Goal: Check status: Check status

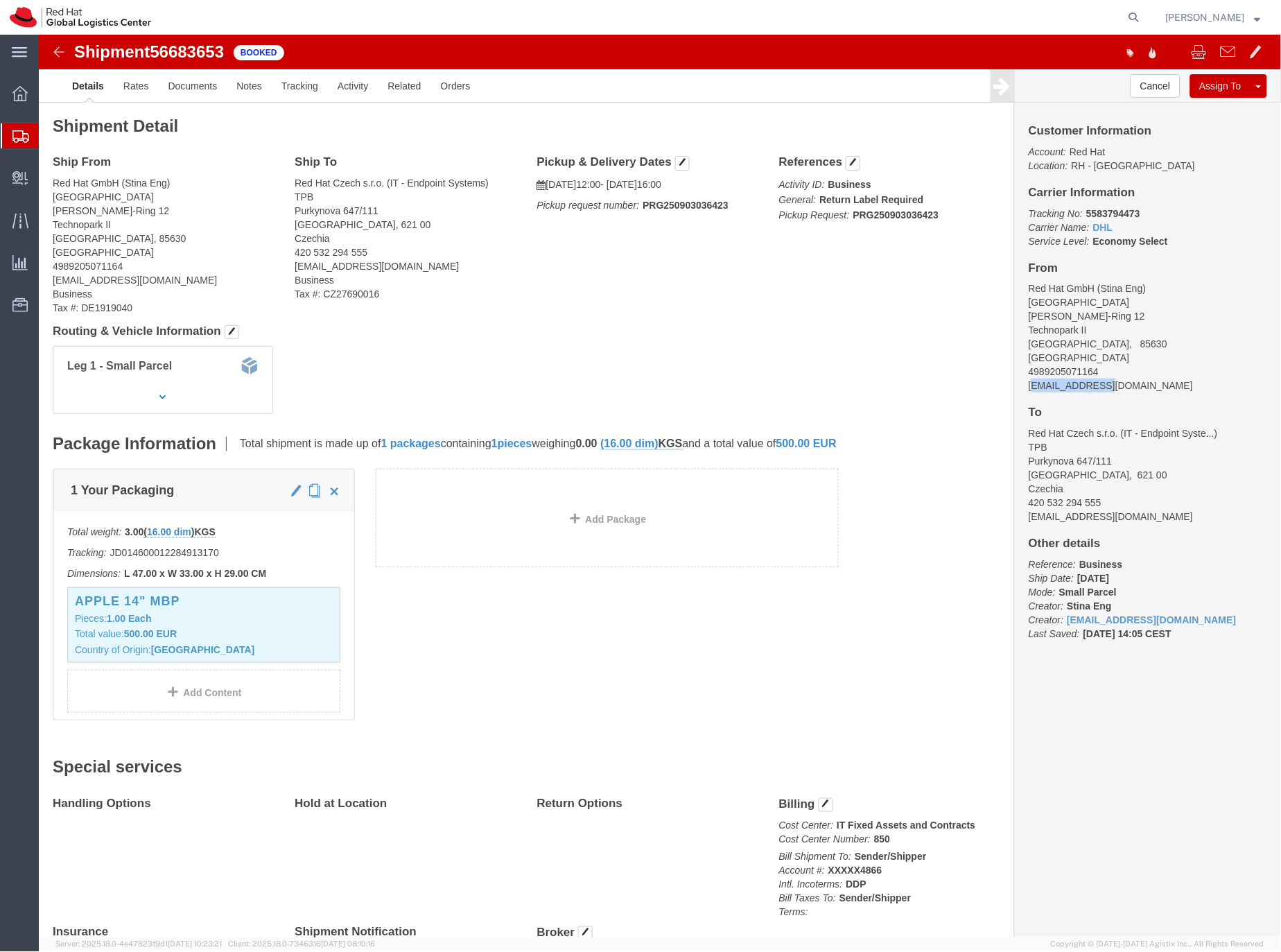
click at [28, 133] on icon at bounding box center [20, 137] width 16 height 12
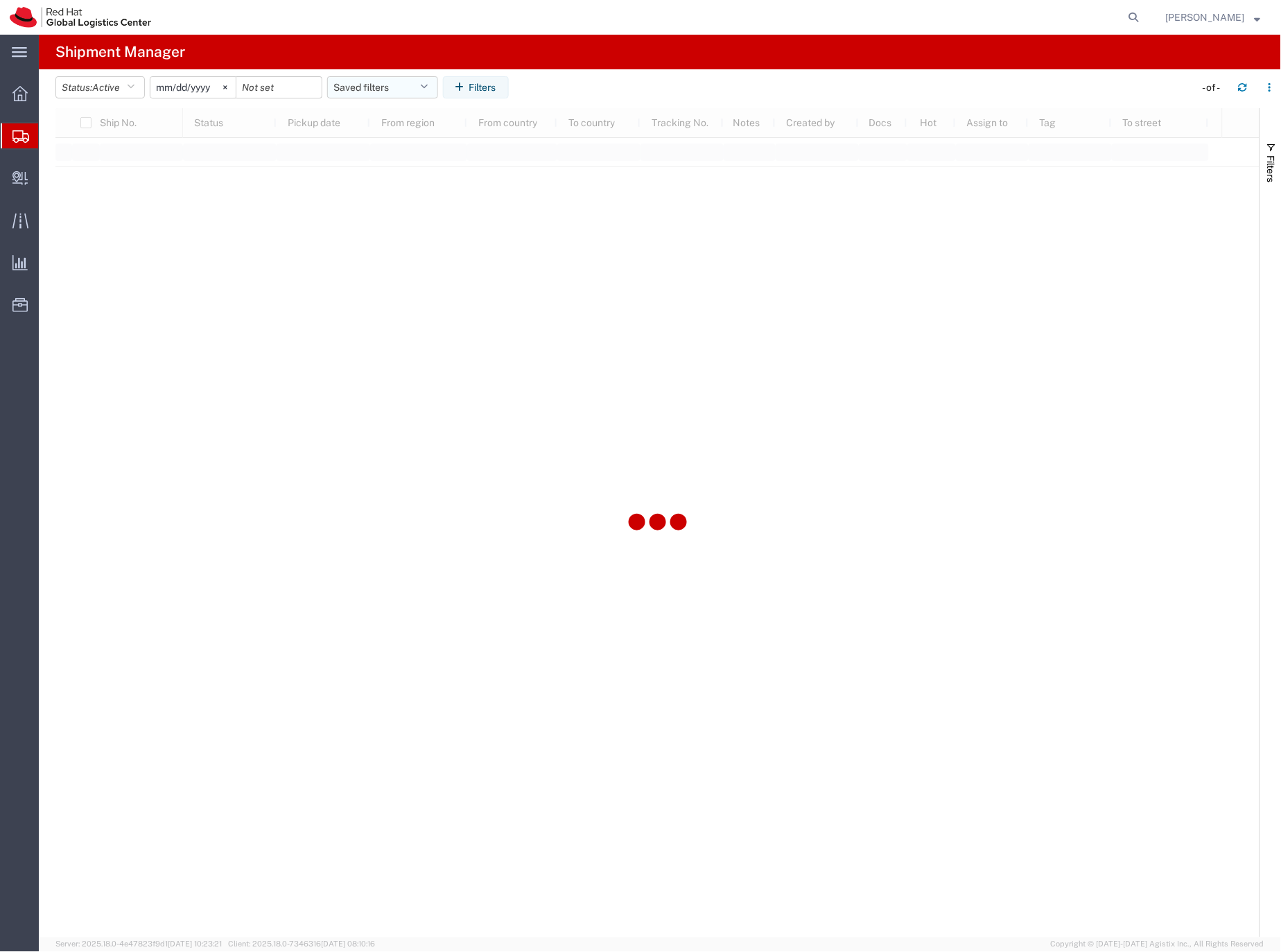
click at [397, 85] on button "Saved filters" at bounding box center [382, 87] width 111 height 23
click at [402, 275] on span "EMEA without [GEOGRAPHIC_DATA]" at bounding box center [420, 276] width 182 height 26
type input "[DATE]"
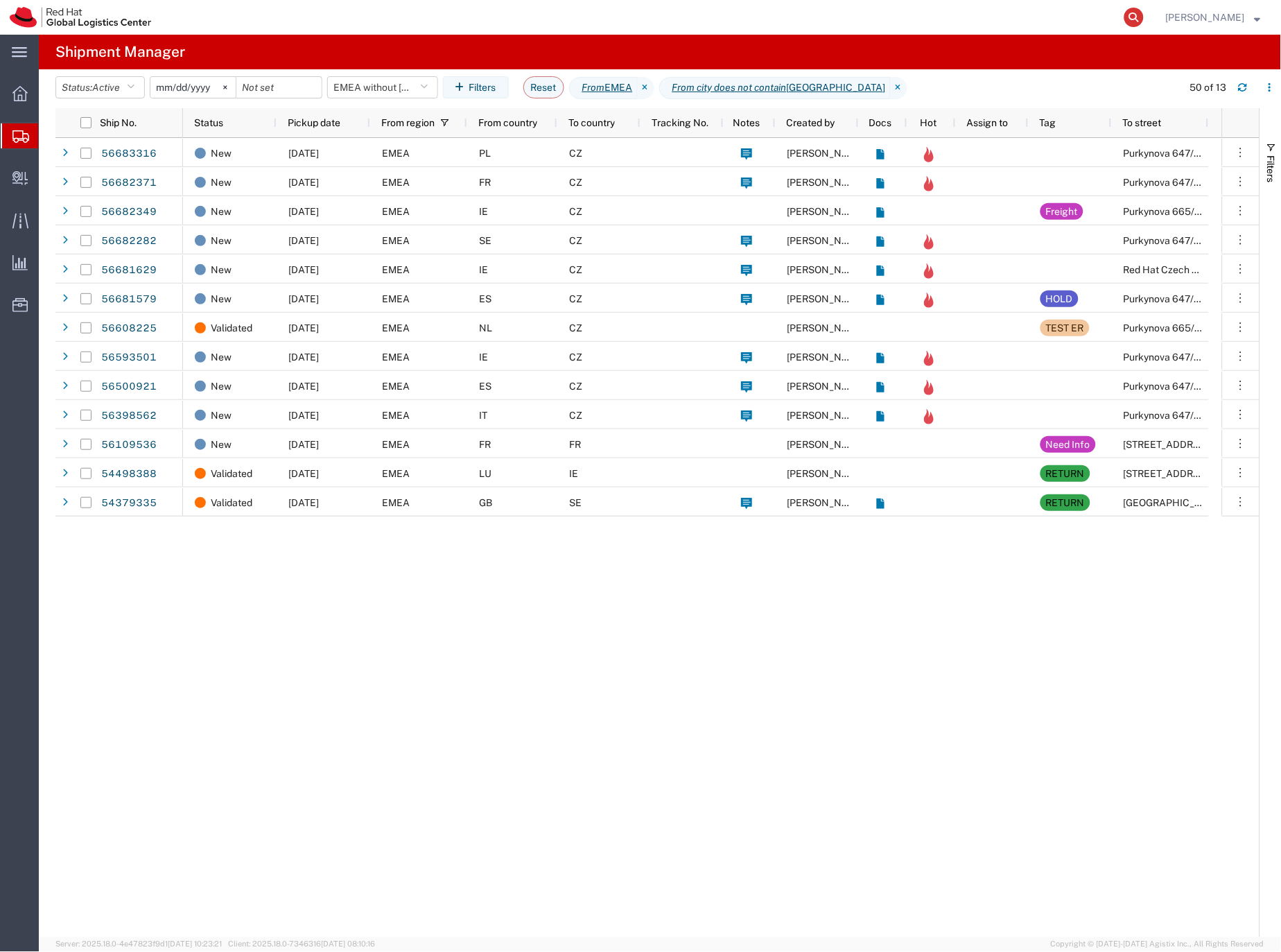
click at [1144, 16] on icon at bounding box center [1133, 17] width 19 height 19
paste input "392573846790"
type input "392573846790"
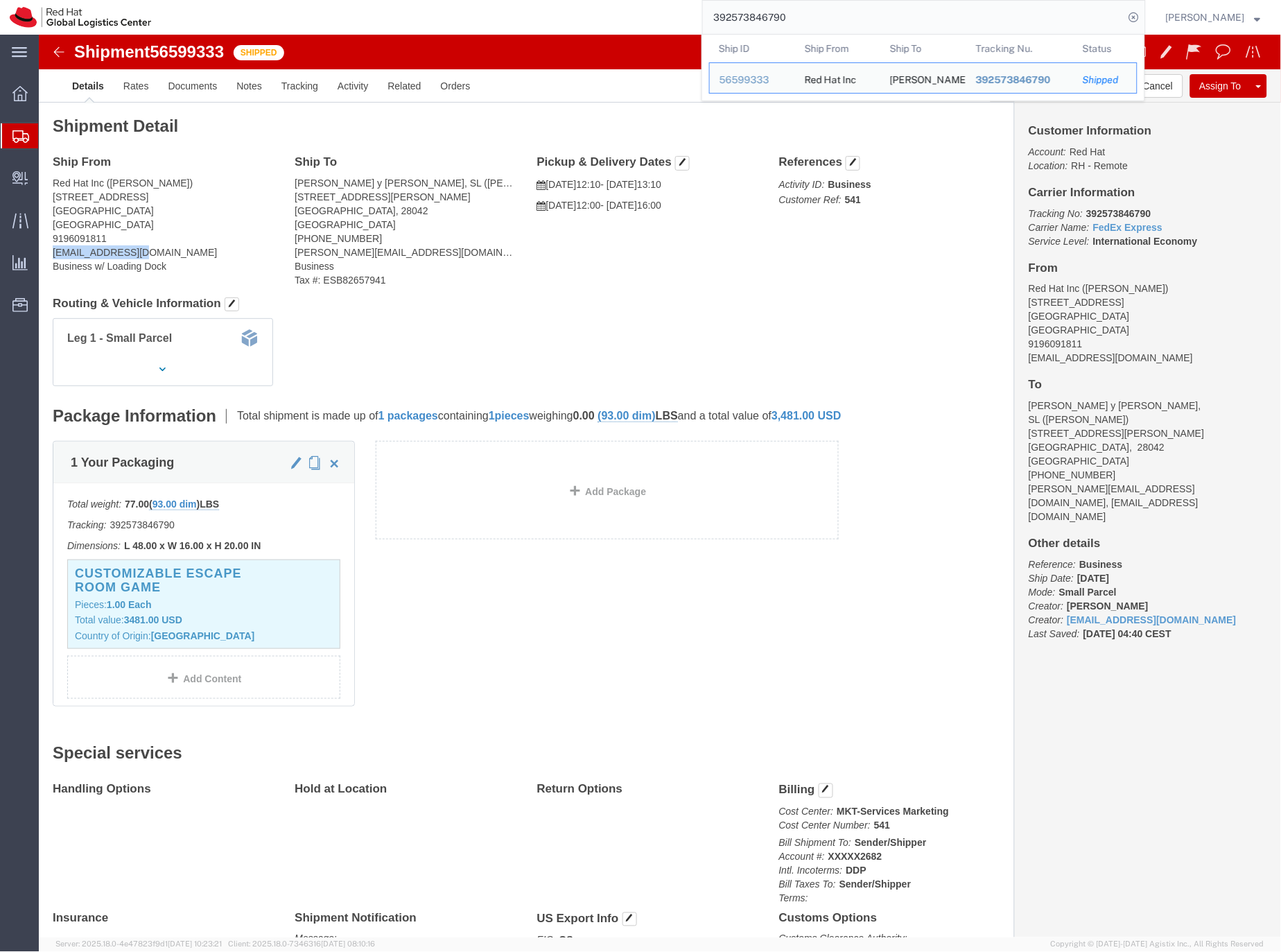
drag, startPoint x: 100, startPoint y: 217, endPoint x: 9, endPoint y: 224, distance: 91.3
click div "Ship From Red Hat Inc ([PERSON_NAME]) [STREET_ADDRESS] 9196091811 [EMAIL_ADDRES…"
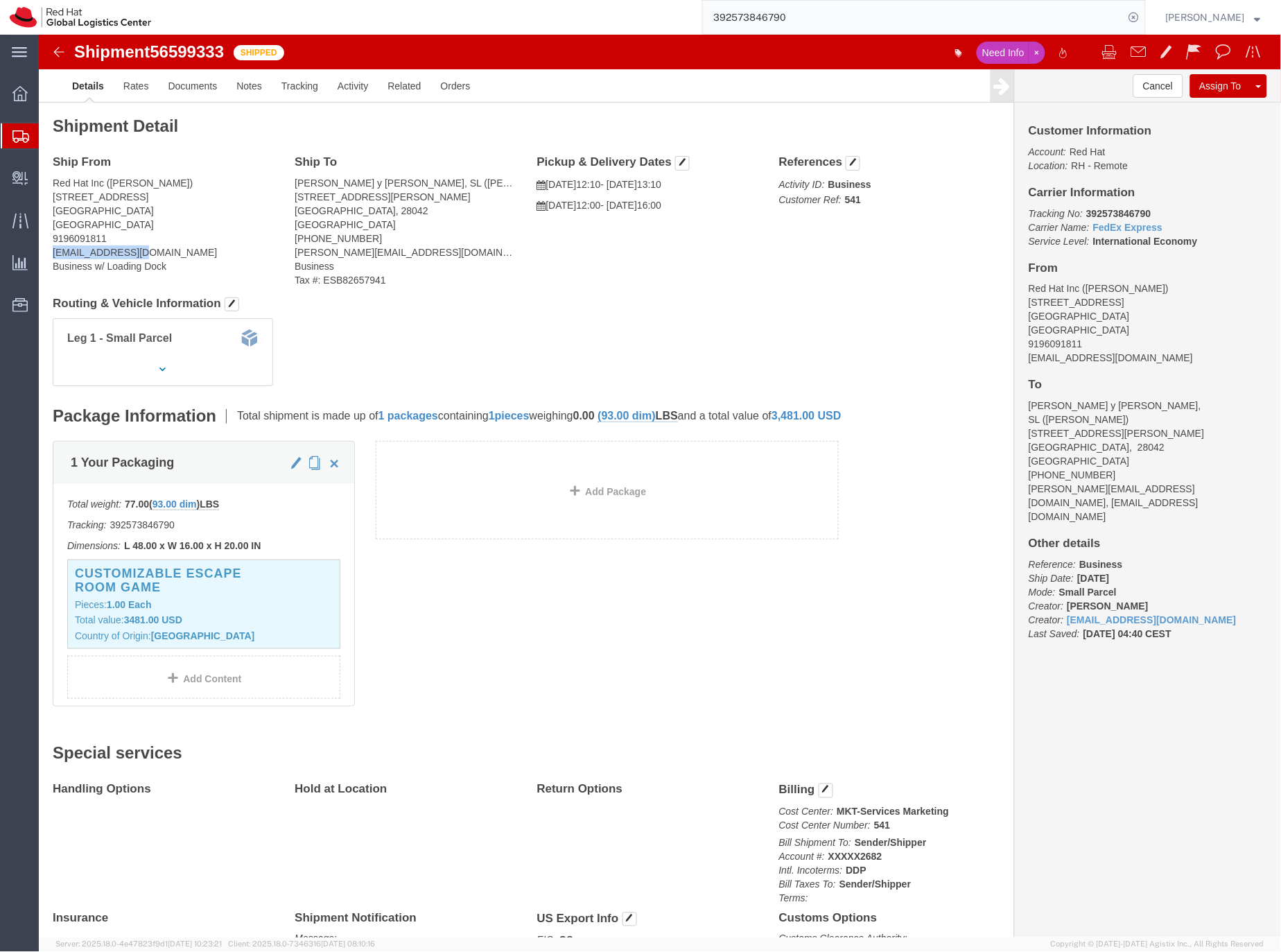
copy address "[EMAIL_ADDRESS][DOMAIN_NAME]"
click link "Documents"
click div
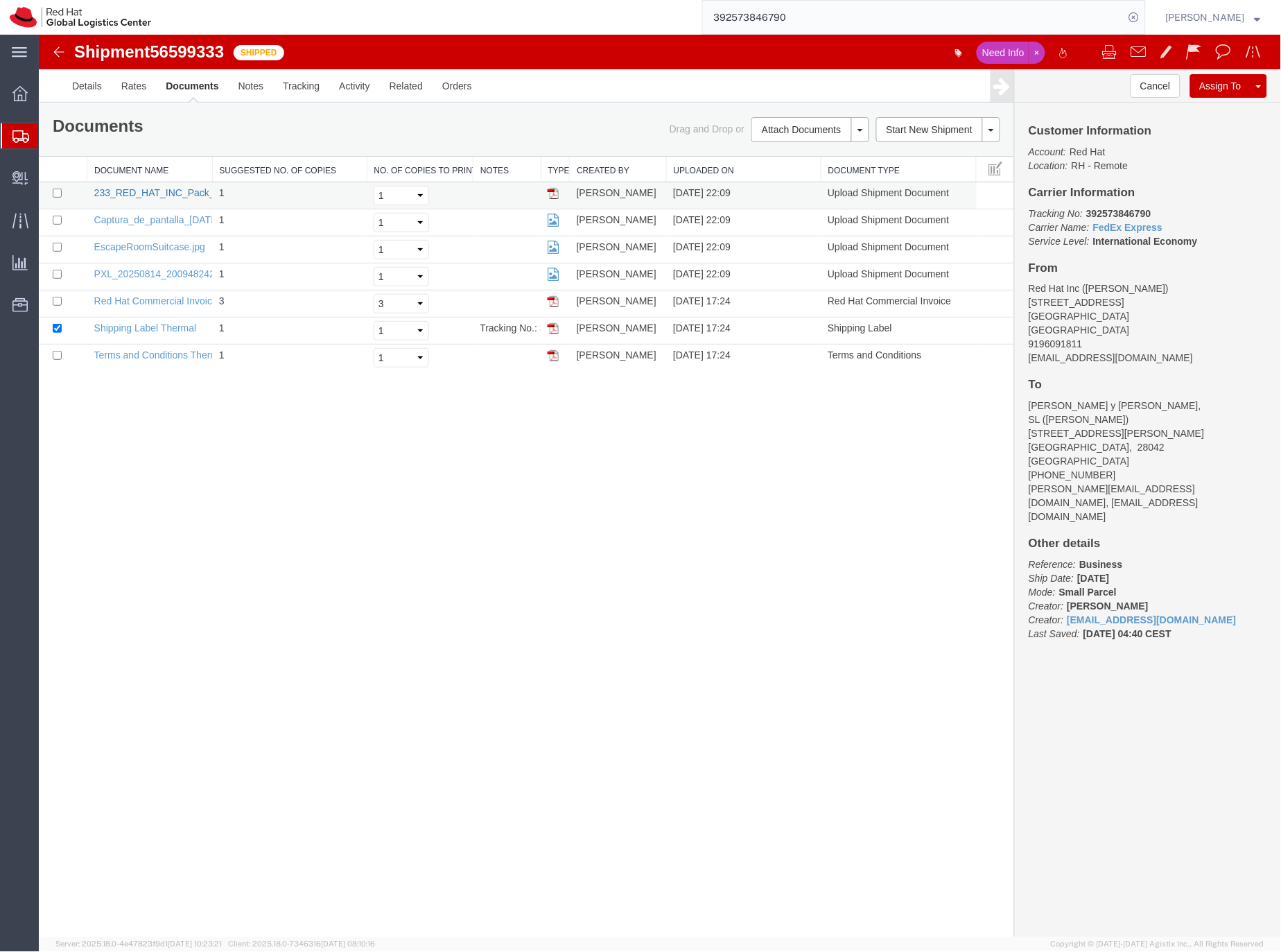
click at [146, 189] on link "233_RED_HAT_INC_Pack_Escaperoom_Automation_and_IA_30_julio_2025.pdf" at bounding box center [268, 192] width 348 height 11
click at [99, 217] on link "Captura_de_pantalla_[DATE]_a_las_15.34.26.png" at bounding box center [202, 219] width 217 height 11
click at [146, 246] on link "EscapeRoomSuitcase.jpg" at bounding box center [149, 246] width 111 height 11
click at [150, 275] on link "PXL_20250814_200948242_2.jpg" at bounding box center [168, 273] width 148 height 11
